Goal: Entertainment & Leisure: Consume media (video, audio)

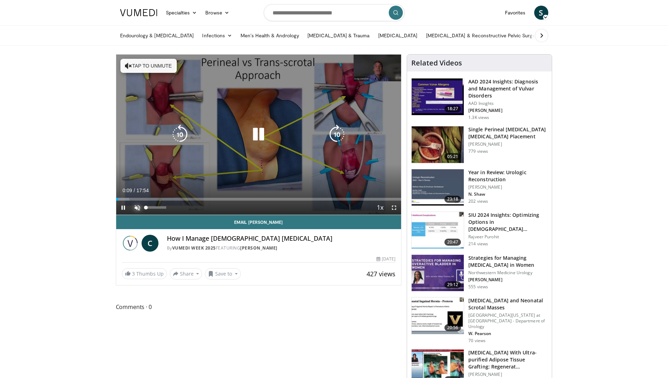
click at [138, 208] on span "Video Player" at bounding box center [137, 208] width 14 height 14
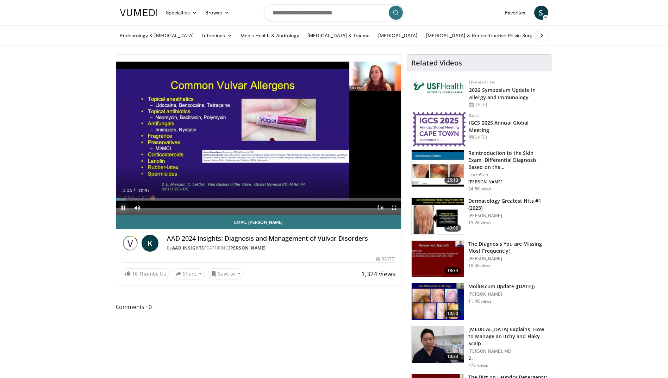
click at [125, 206] on span "Video Player" at bounding box center [123, 208] width 14 height 14
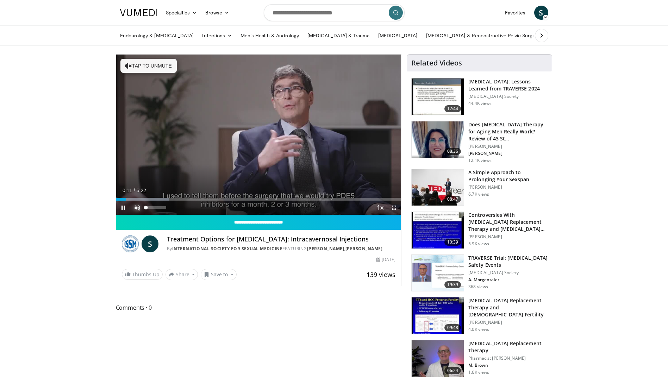
click at [133, 206] on span "Video Player" at bounding box center [137, 208] width 14 height 14
click at [121, 208] on span "Video Player" at bounding box center [123, 208] width 14 height 14
